Goal: Task Accomplishment & Management: Use online tool/utility

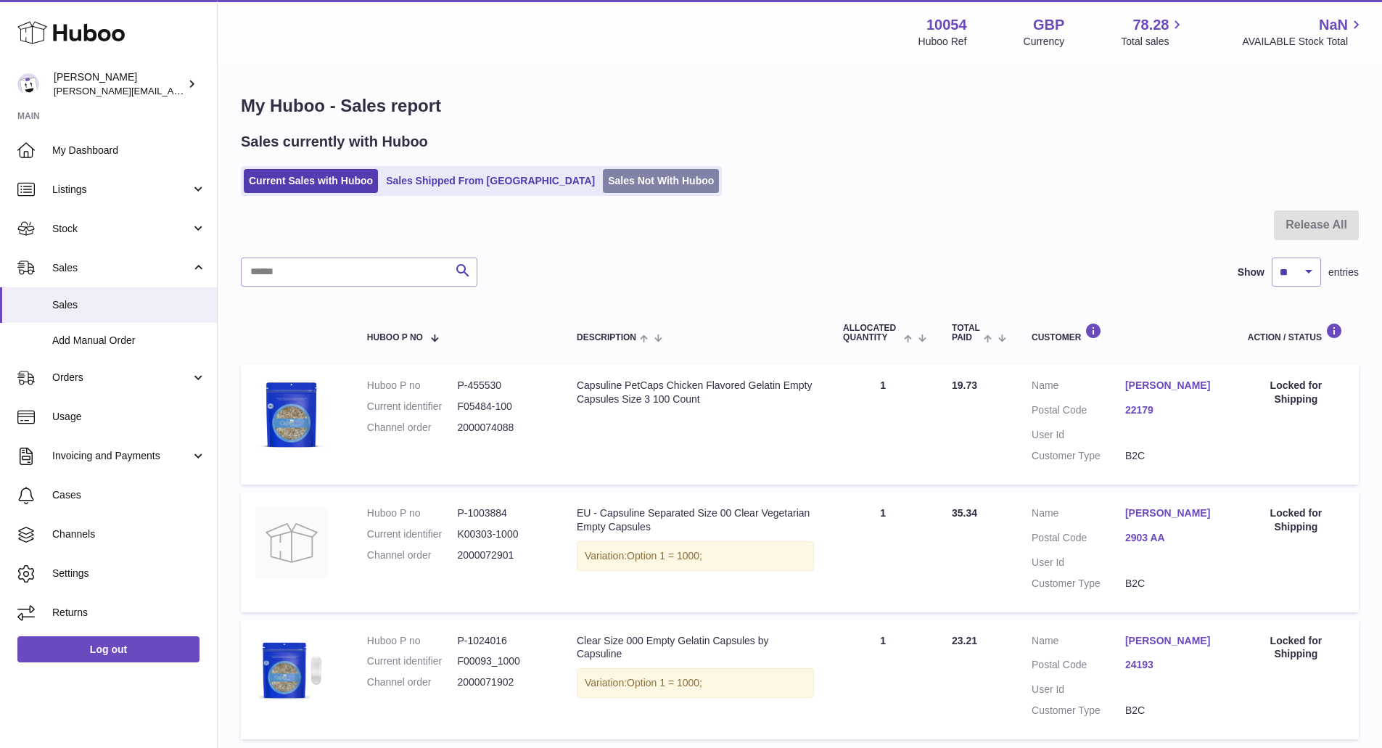
click at [603, 174] on link "Sales Not With Huboo" at bounding box center [661, 181] width 116 height 24
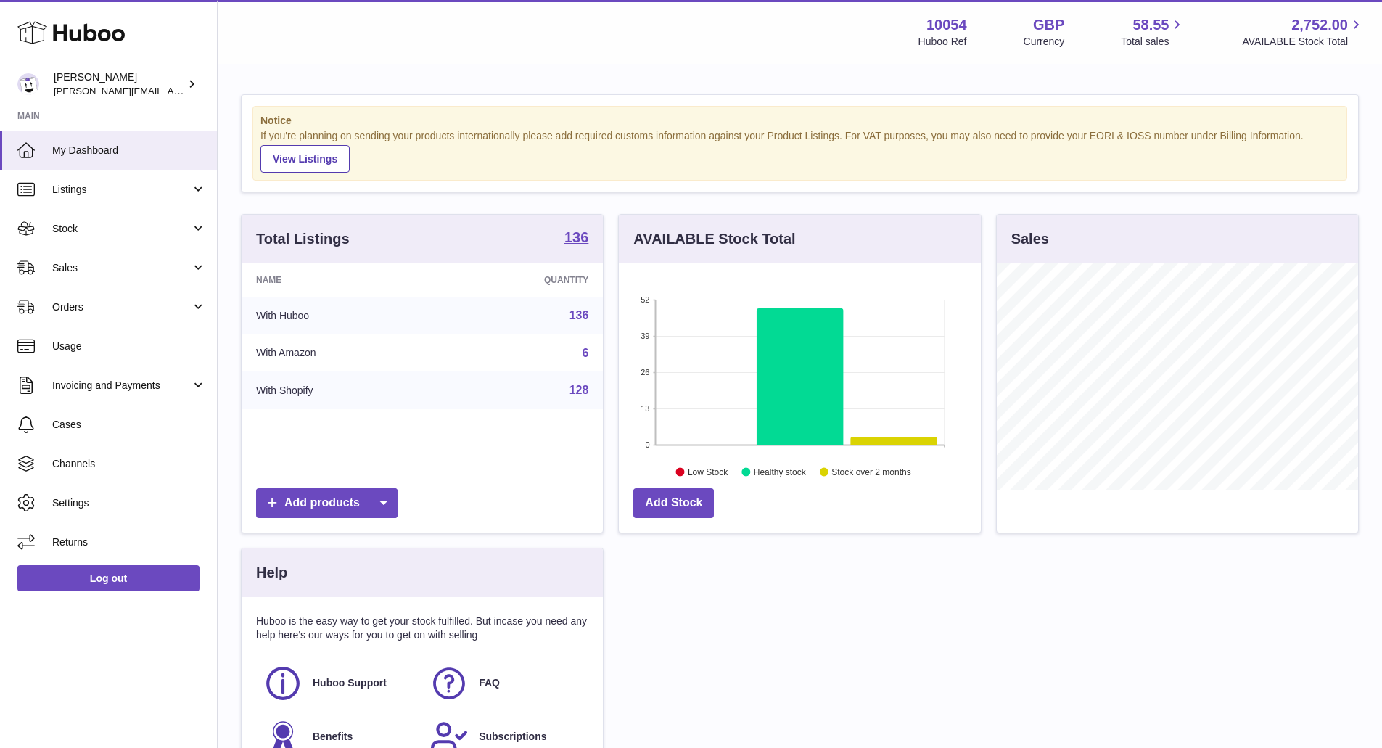
scroll to position [226, 362]
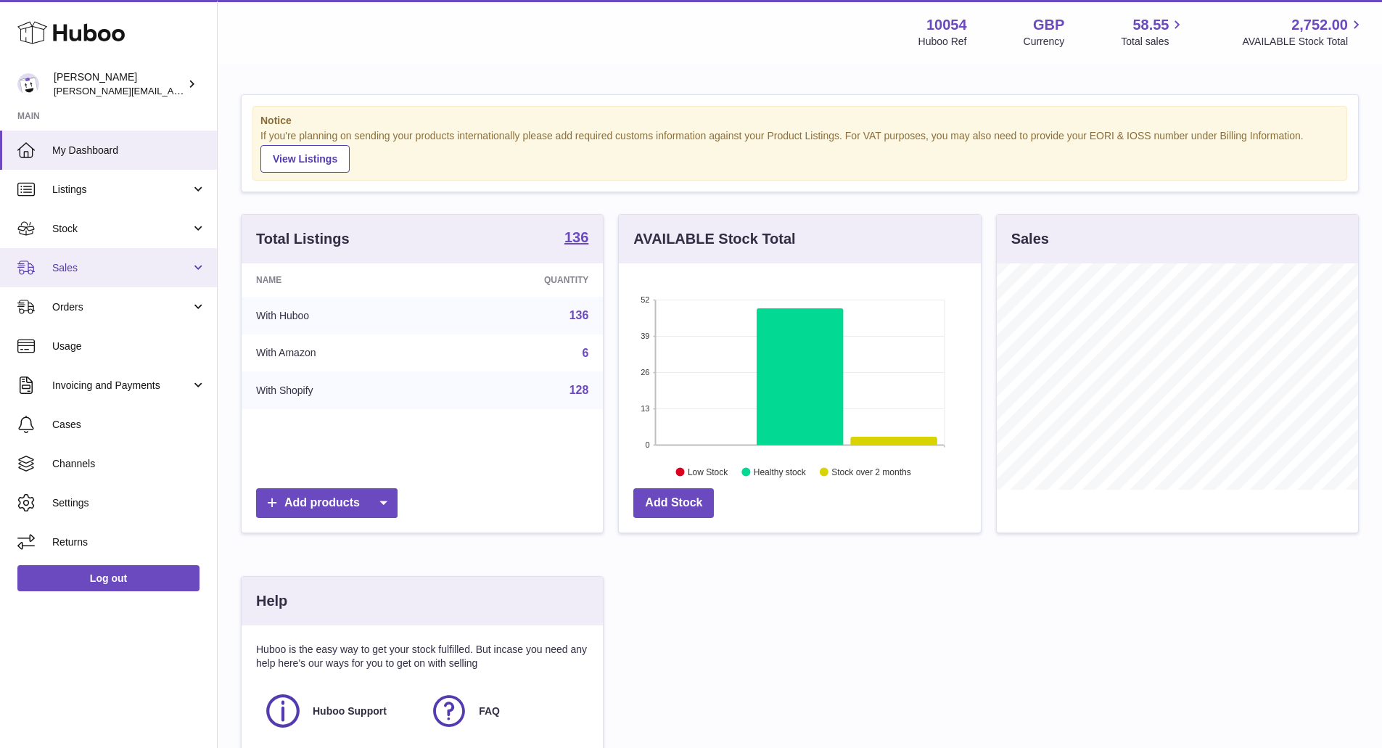
click at [115, 279] on link "Sales" at bounding box center [108, 267] width 217 height 39
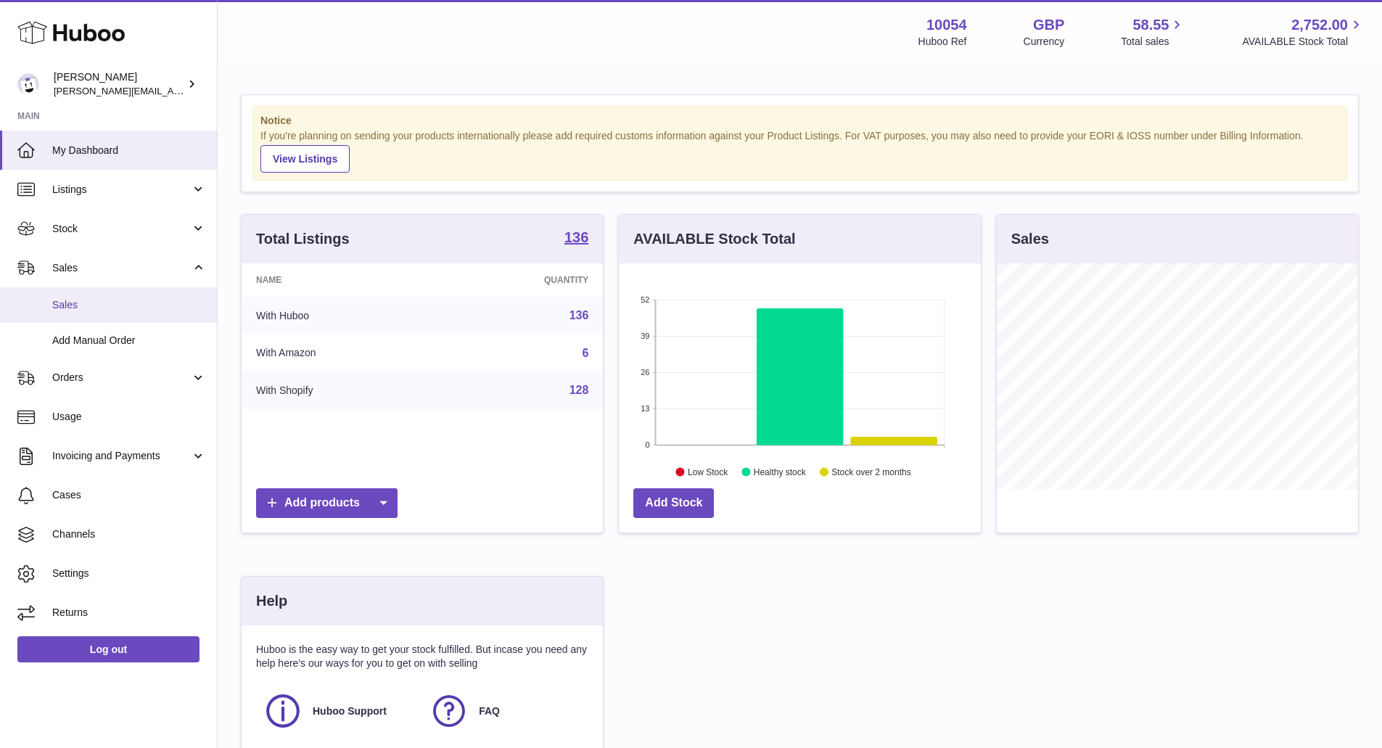
click at [116, 310] on span "Sales" at bounding box center [129, 305] width 154 height 14
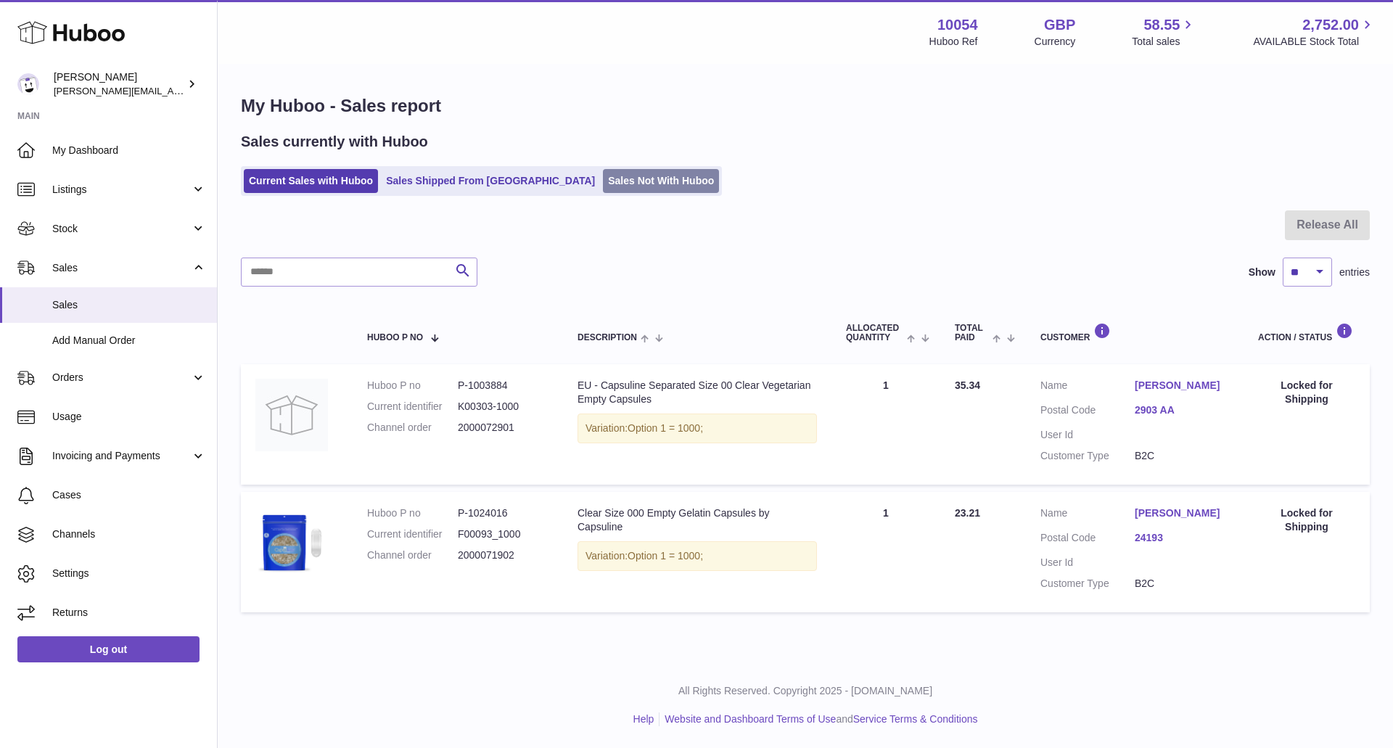
click at [603, 178] on link "Sales Not With Huboo" at bounding box center [661, 181] width 116 height 24
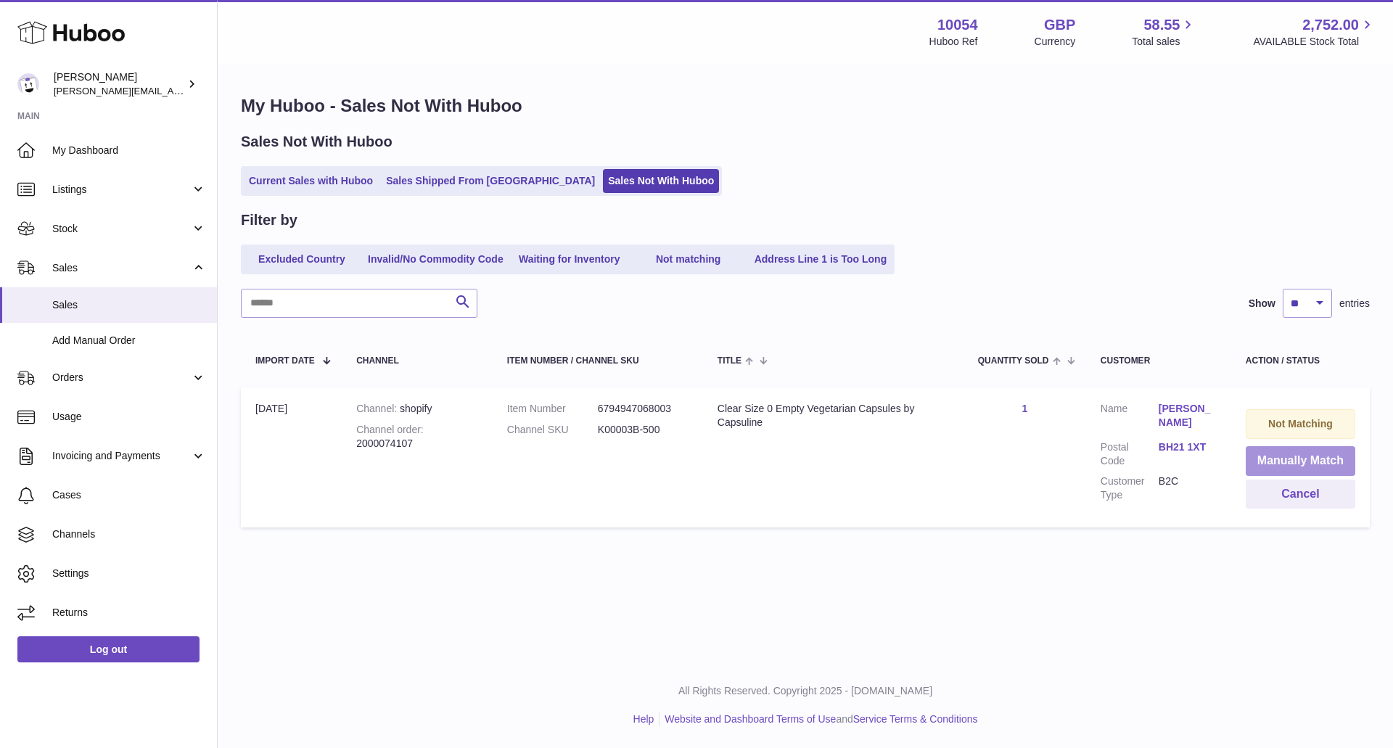
click at [1306, 462] on button "Manually Match" at bounding box center [1300, 461] width 110 height 30
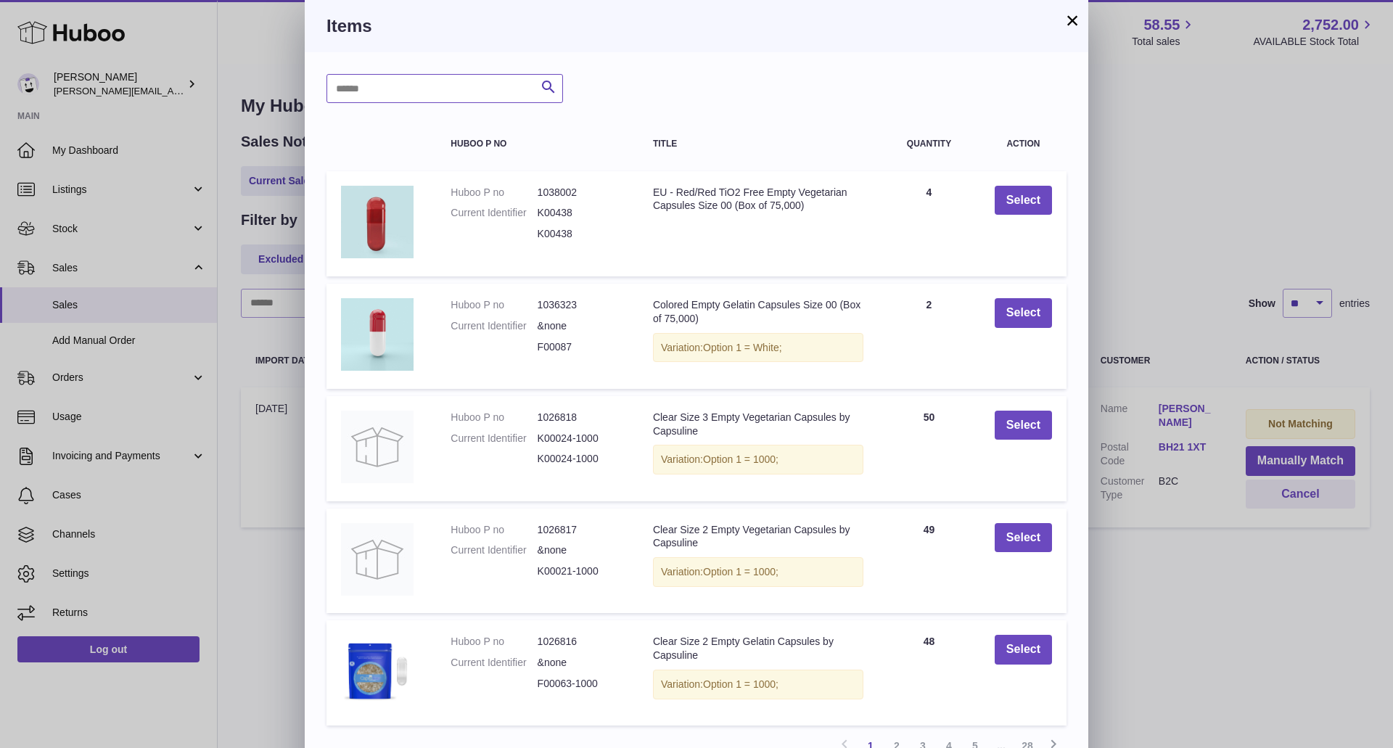
click at [480, 90] on input "text" at bounding box center [444, 88] width 236 height 29
type input "**********"
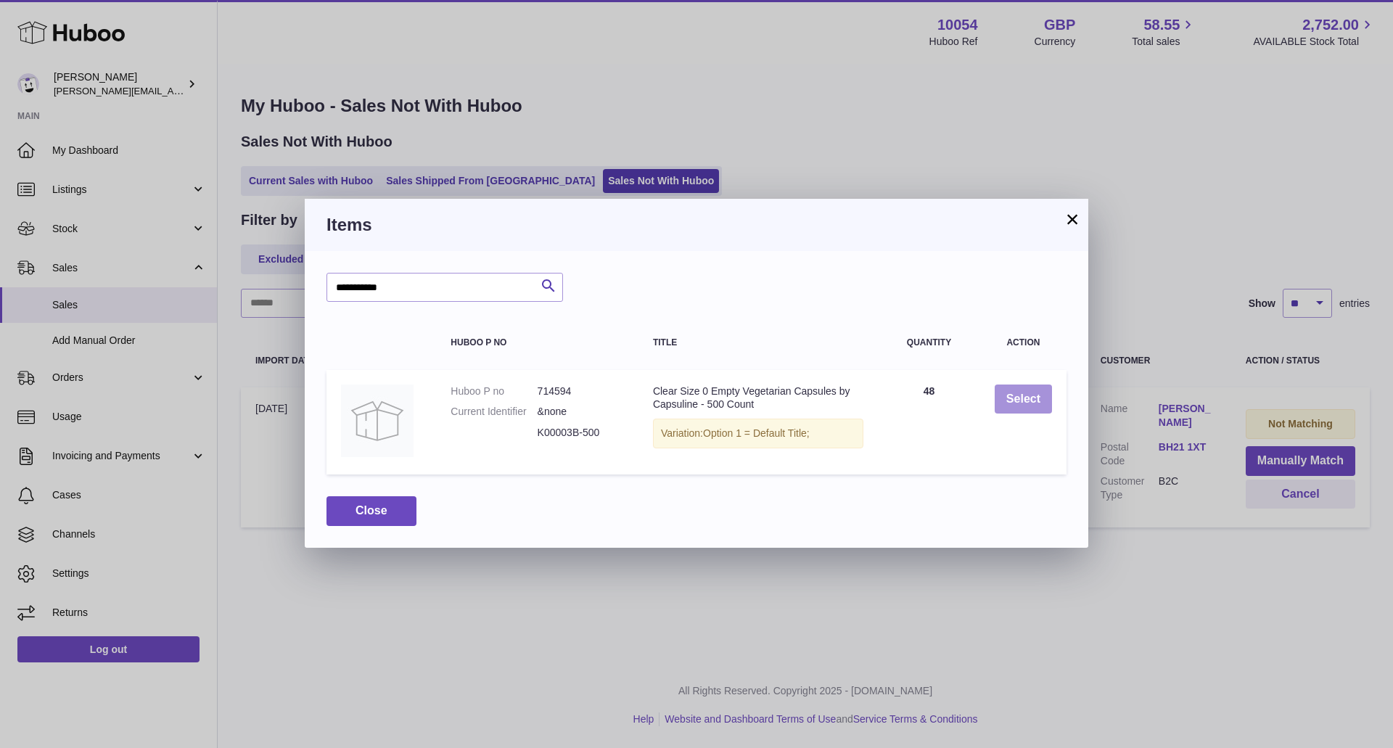
click at [1002, 397] on button "Select" at bounding box center [1022, 399] width 57 height 30
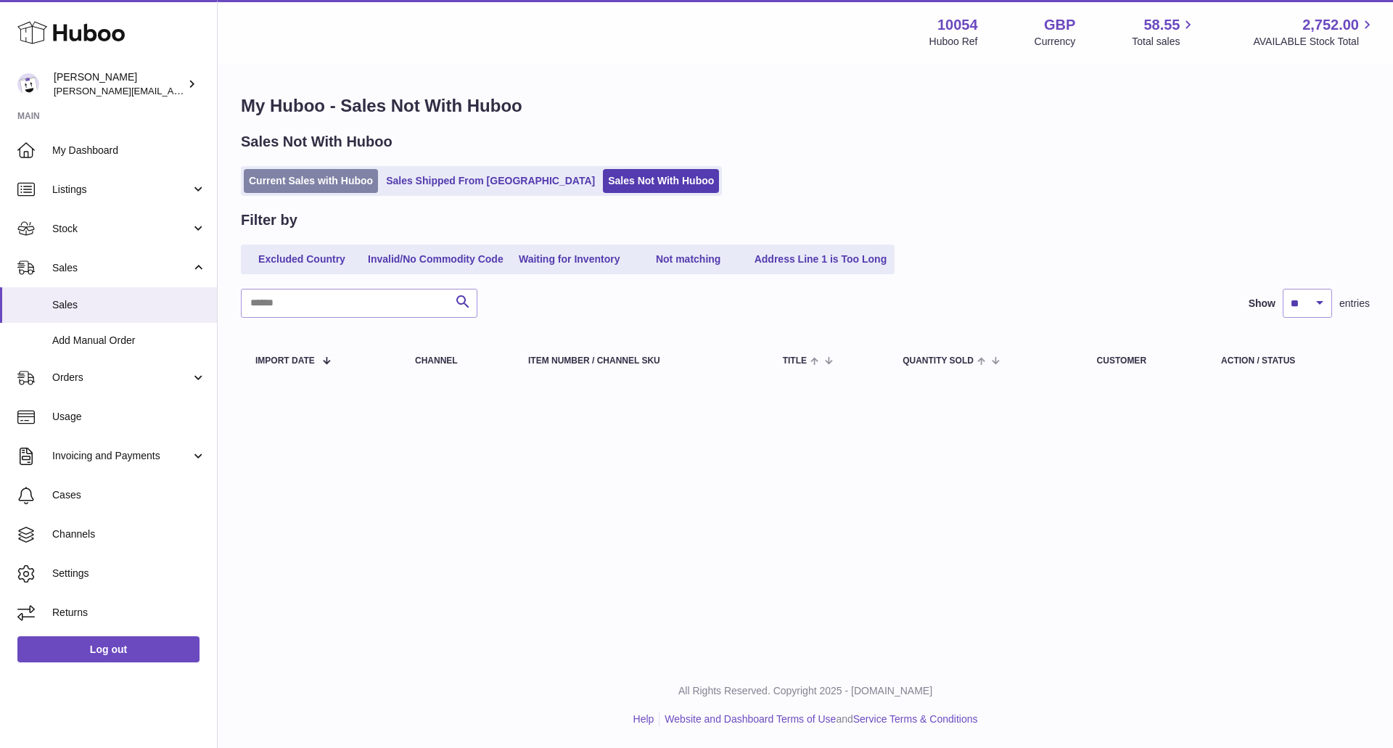
click at [345, 189] on link "Current Sales with Huboo" at bounding box center [311, 181] width 134 height 24
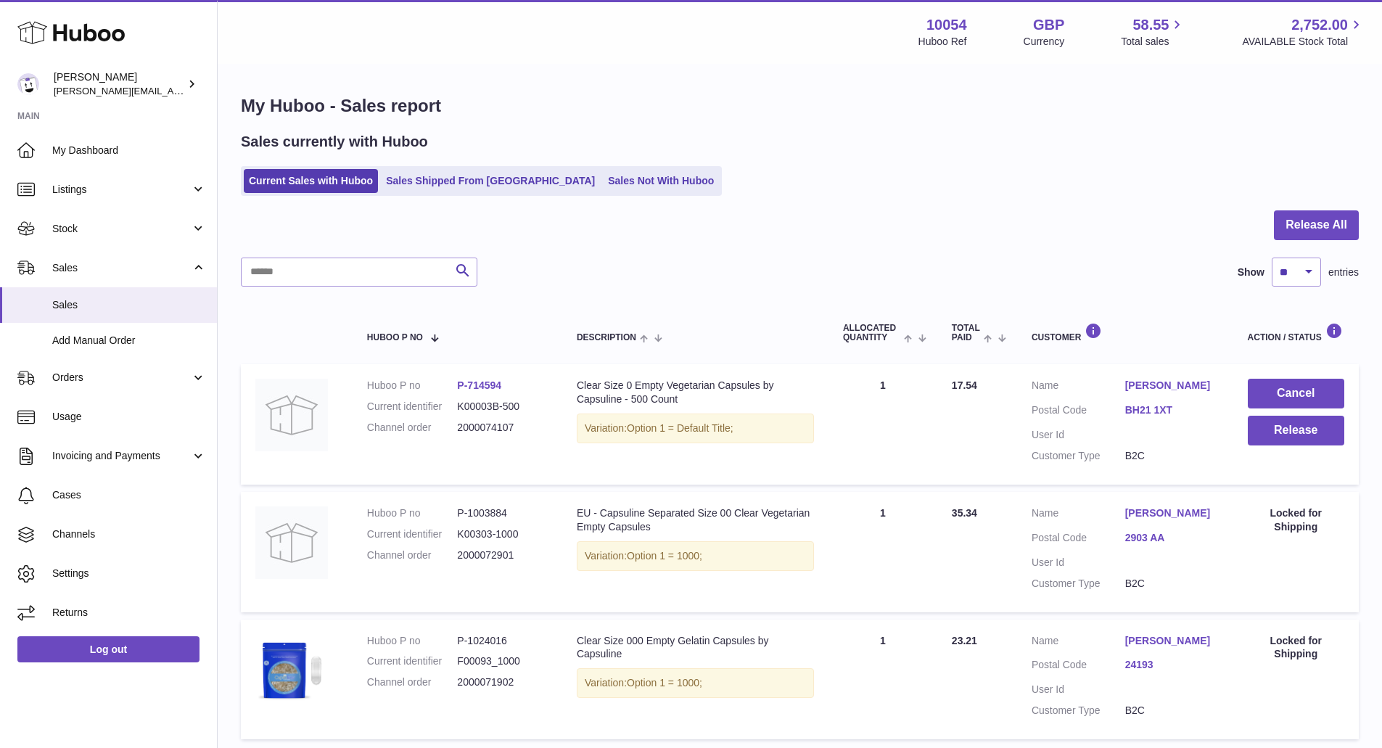
click at [1163, 379] on link "Roger Smart" at bounding box center [1172, 386] width 94 height 14
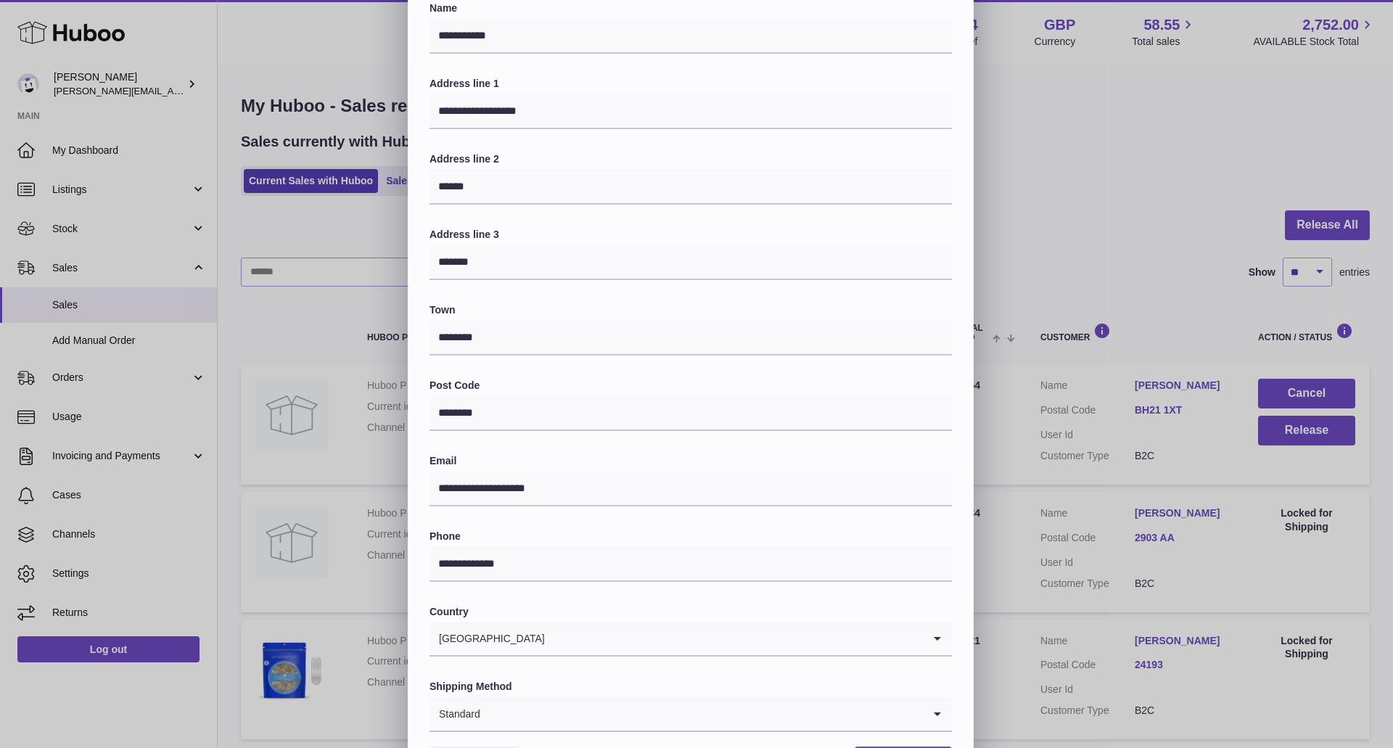
scroll to position [166, 0]
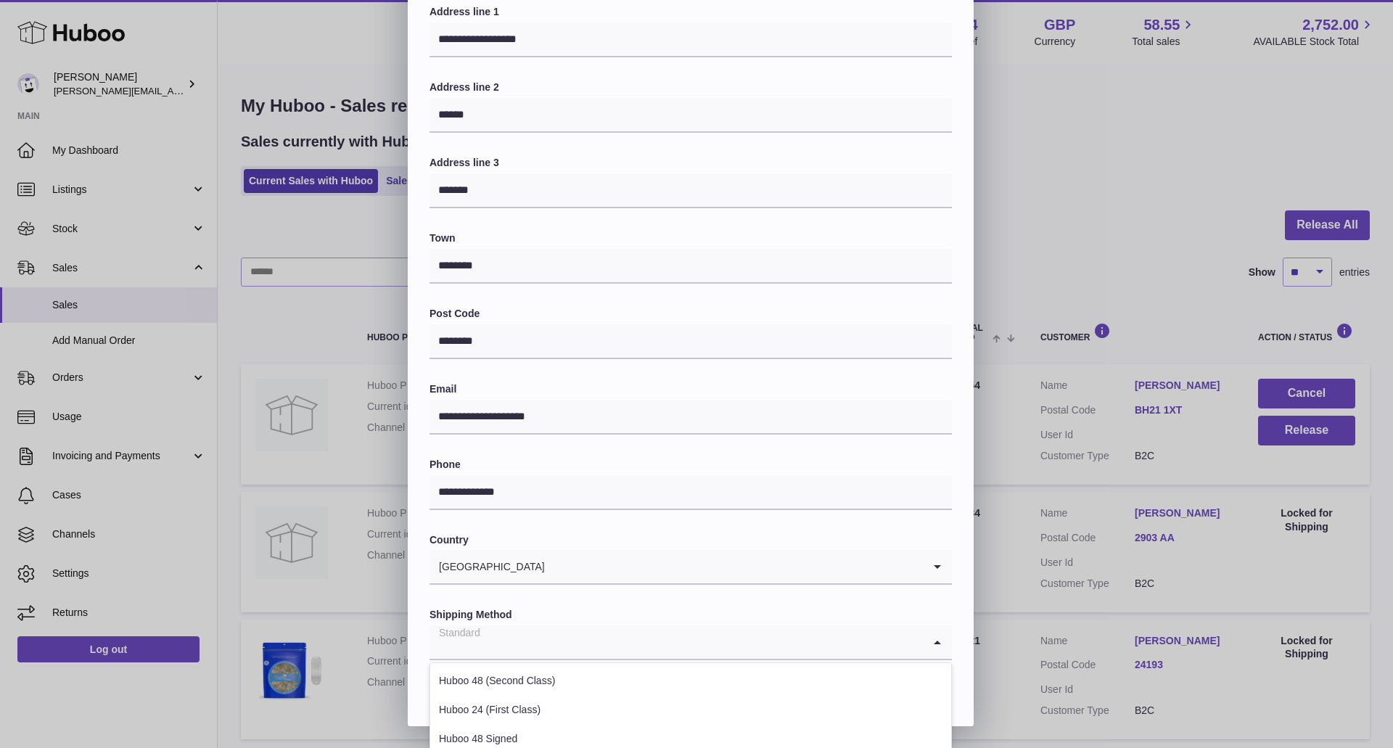
click at [598, 640] on input "Search for option" at bounding box center [675, 641] width 493 height 33
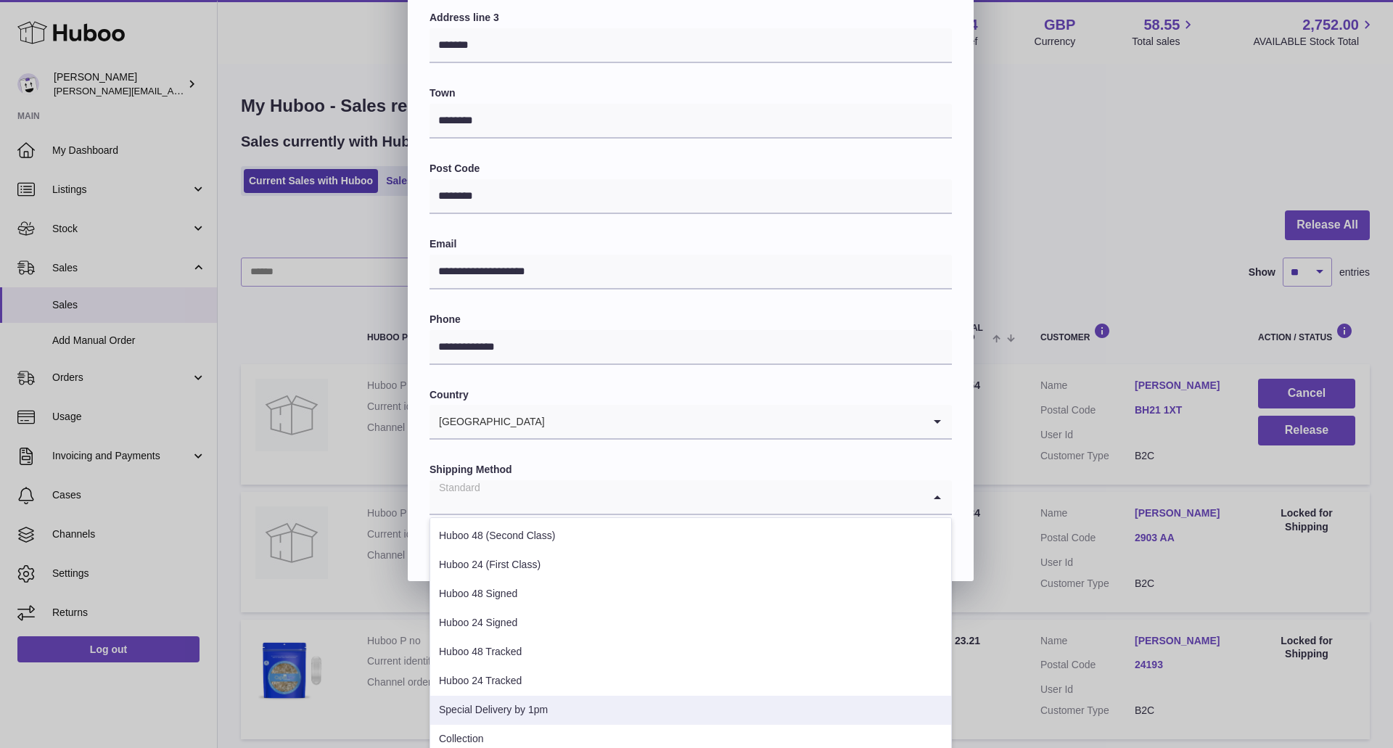
click at [521, 699] on li "Special Delivery by 1pm" at bounding box center [690, 710] width 521 height 29
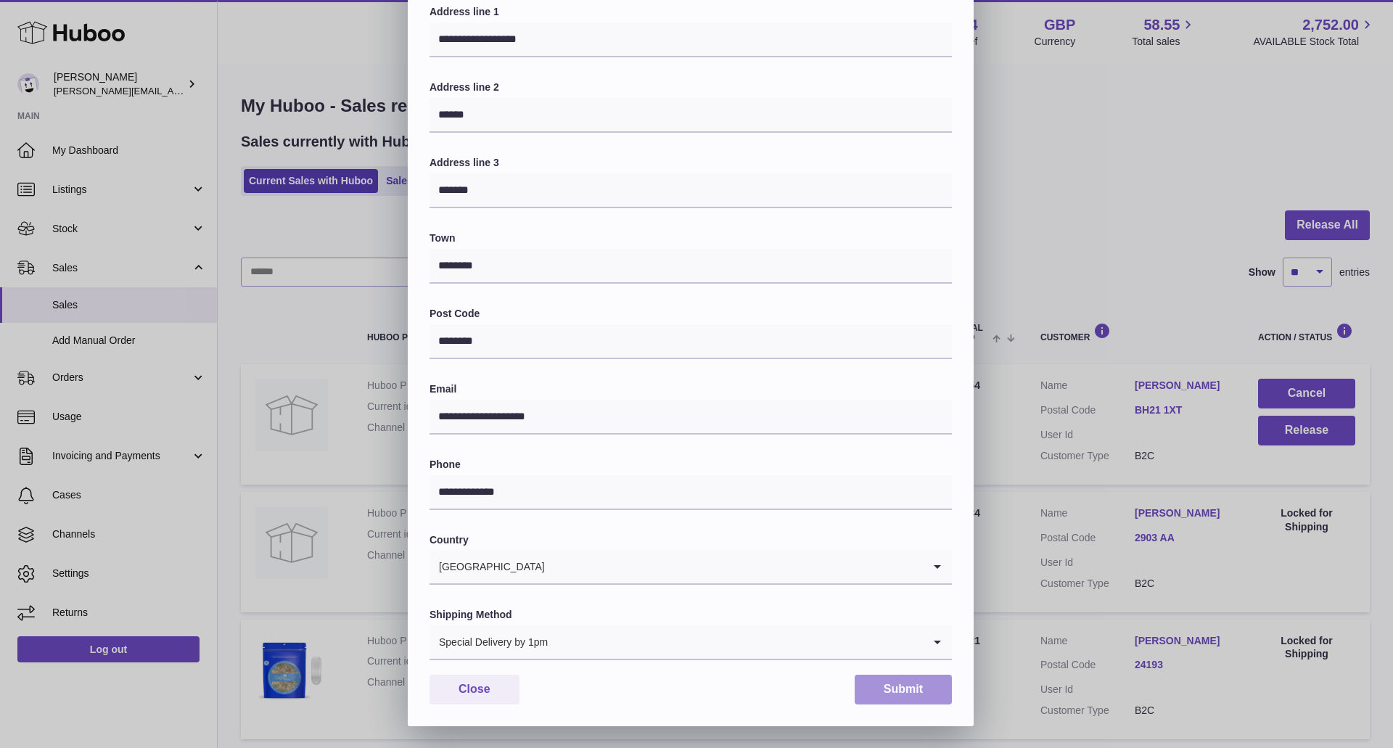
click at [912, 713] on div "**********" at bounding box center [691, 328] width 566 height 796
click at [907, 693] on button "Submit" at bounding box center [902, 690] width 97 height 30
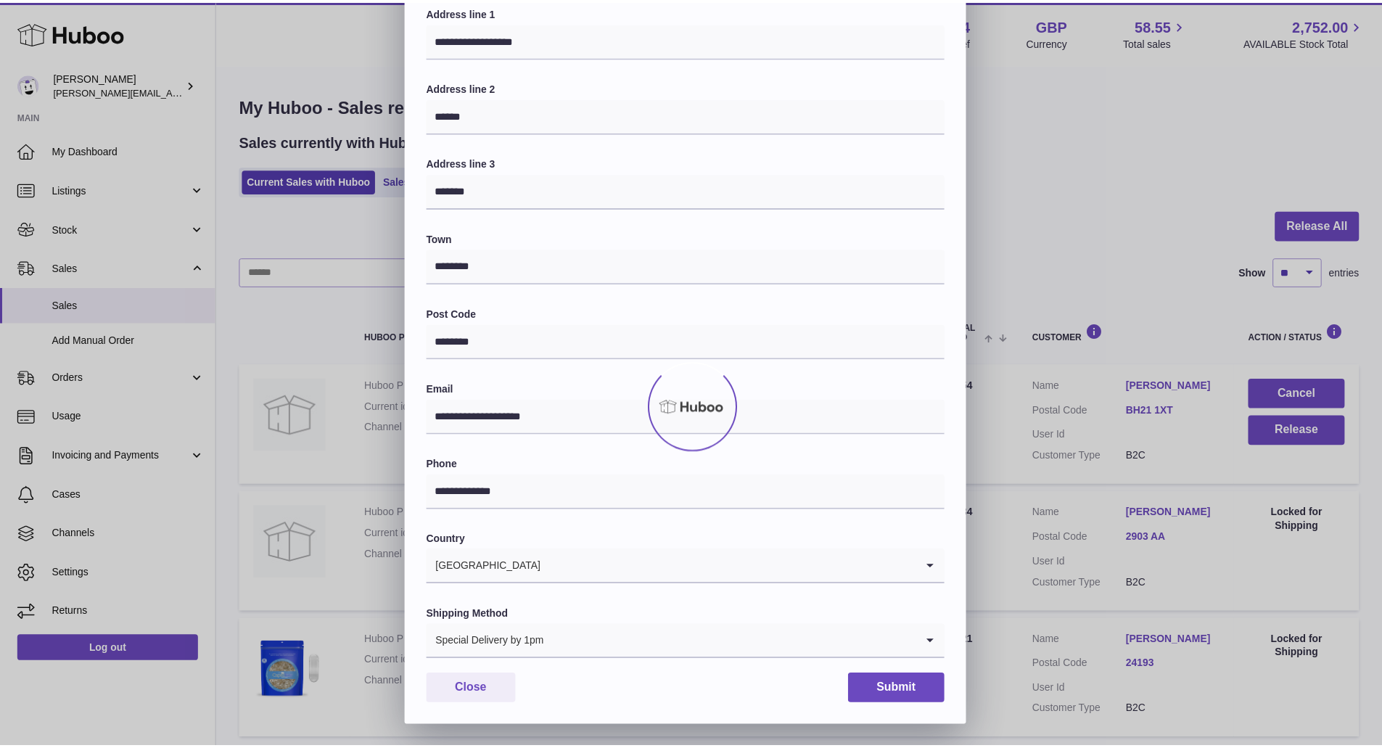
scroll to position [0, 0]
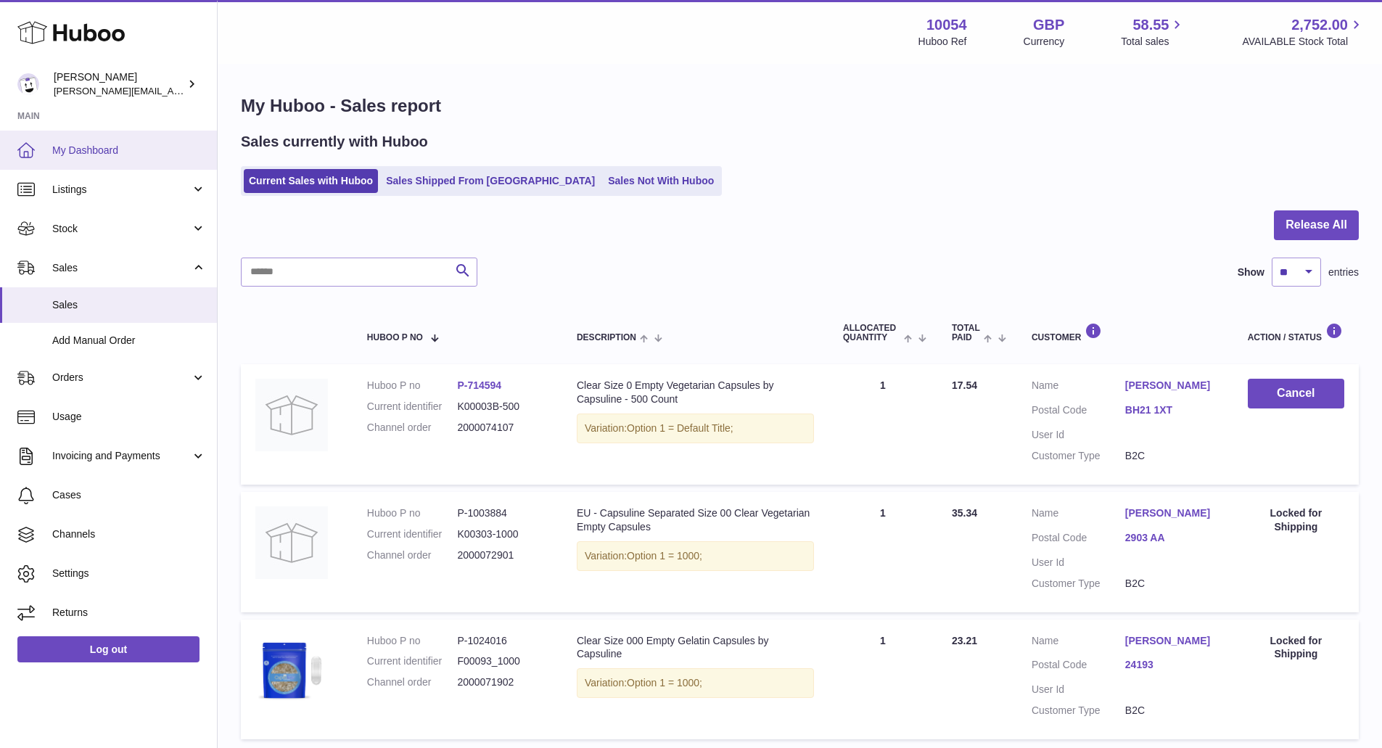
click at [64, 164] on link "My Dashboard" at bounding box center [108, 150] width 217 height 39
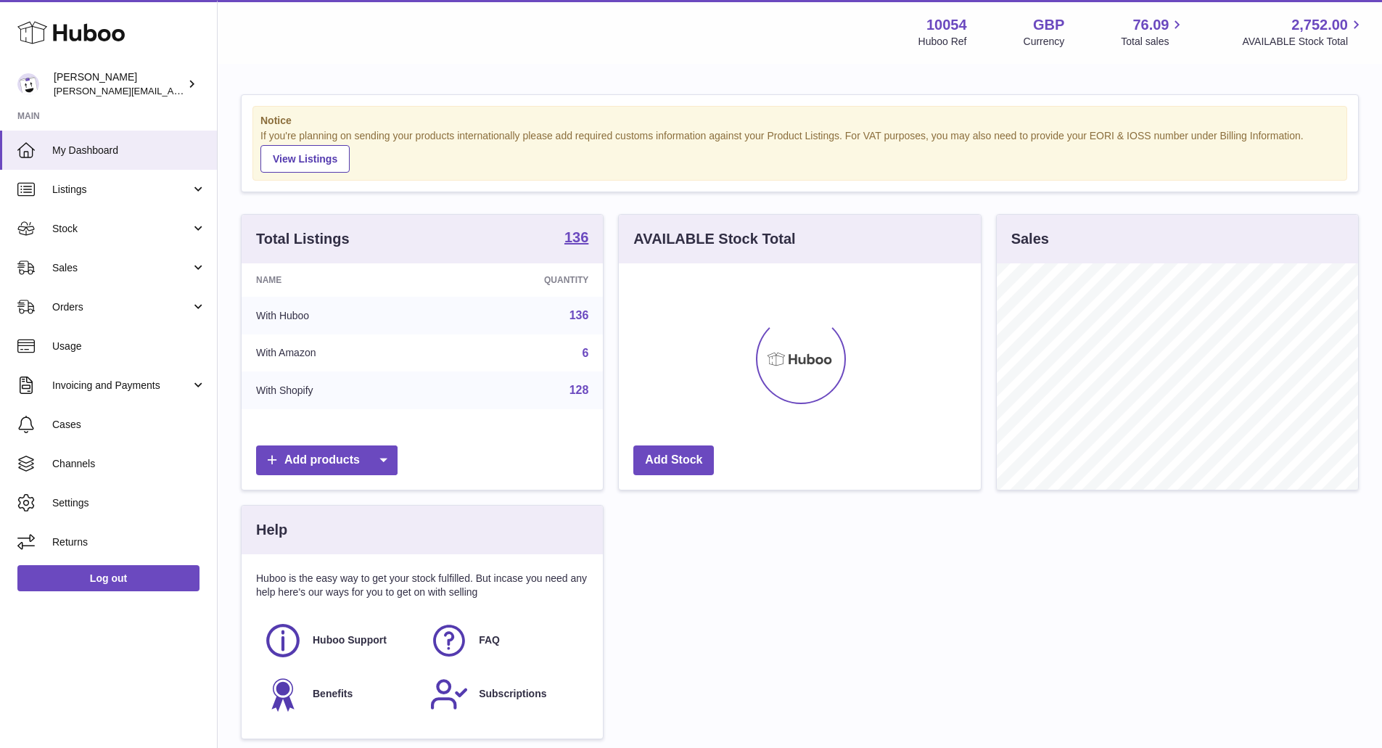
scroll to position [226, 362]
